Goal: Navigation & Orientation: Understand site structure

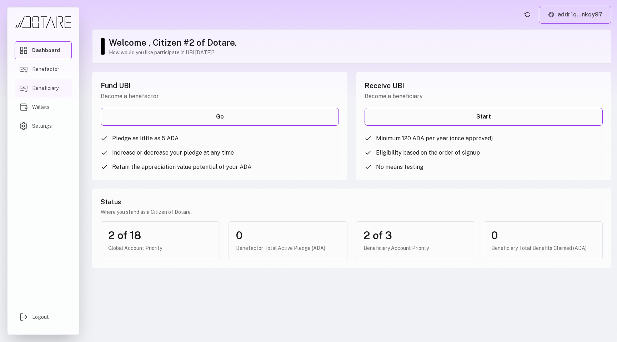
click at [54, 88] on span "Beneficiary" at bounding box center [45, 88] width 26 height 7
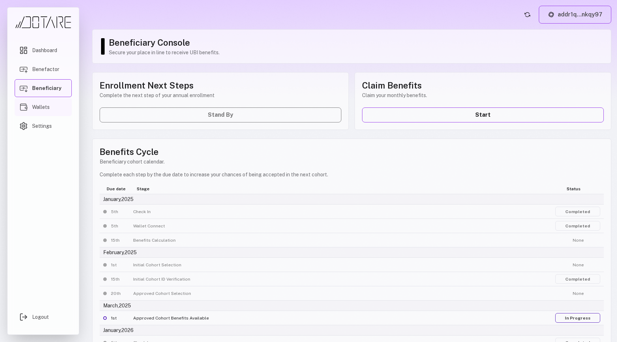
click at [56, 104] on link "Wallets" at bounding box center [43, 107] width 57 height 18
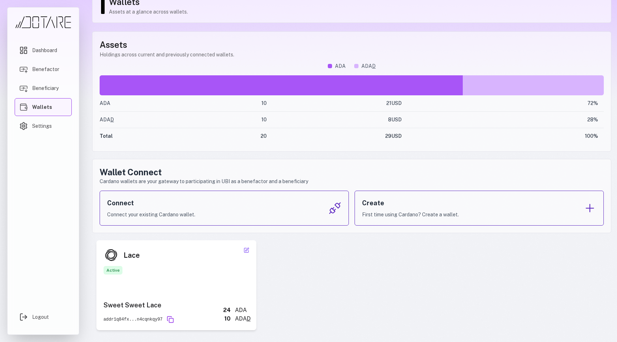
scroll to position [43, 0]
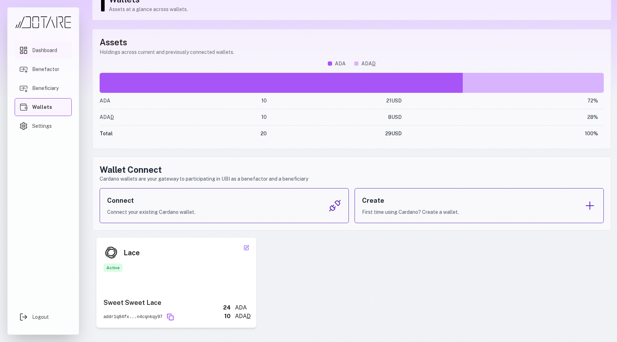
click at [61, 53] on link "Dashboard" at bounding box center [43, 50] width 57 height 18
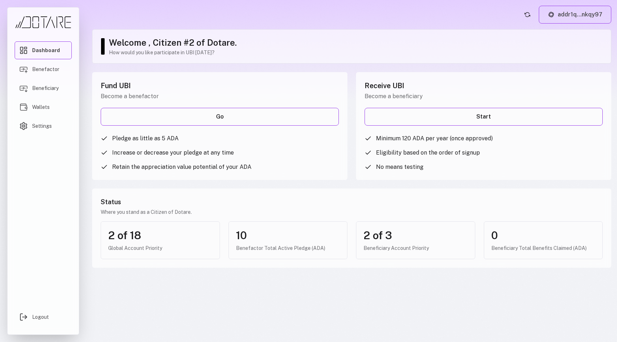
click at [136, 25] on main "addr1q...nkqy97 Welcome , Citizen #2 of Dotare. How would you like participate …" at bounding box center [351, 171] width 531 height 342
